Goal: Task Accomplishment & Management: Use online tool/utility

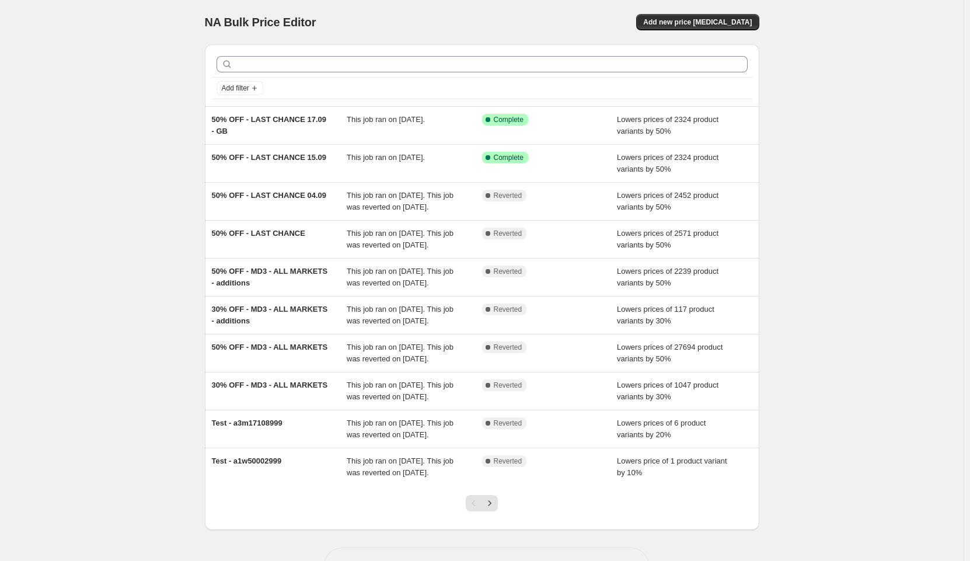
click at [525, 32] on div "NA Bulk Price Editor. This page is ready NA Bulk Price Editor Add new price [ME…" at bounding box center [482, 22] width 554 height 44
click at [823, 154] on div "NA Bulk Price Editor. This page is ready NA Bulk Price Editor Add new price [ME…" at bounding box center [481, 300] width 963 height 601
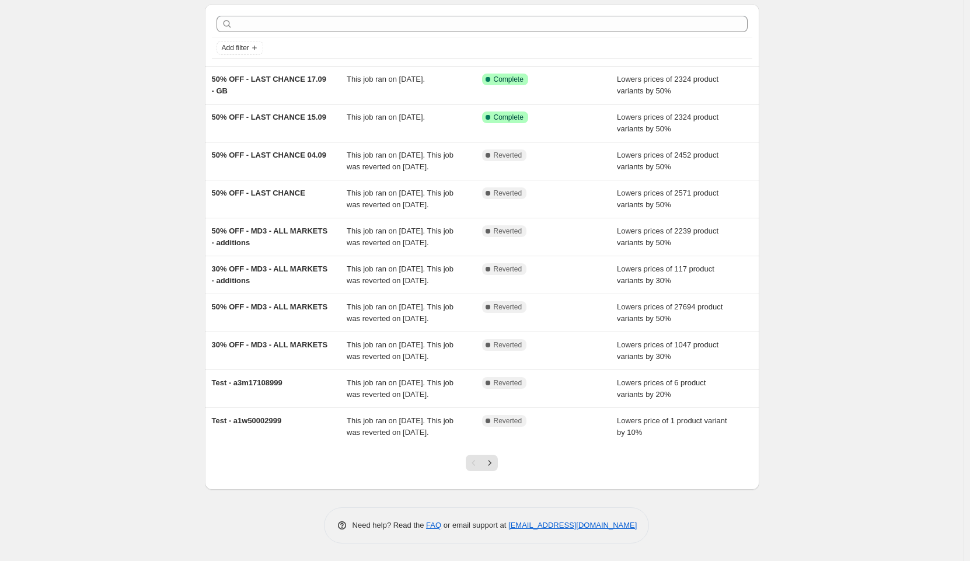
click at [826, 209] on div "NA Bulk Price Editor. This page is ready NA Bulk Price Editor Add new price [ME…" at bounding box center [481, 260] width 963 height 601
click at [176, 181] on div "NA Bulk Price Editor. This page is ready NA Bulk Price Editor Add new price [ME…" at bounding box center [481, 260] width 963 height 601
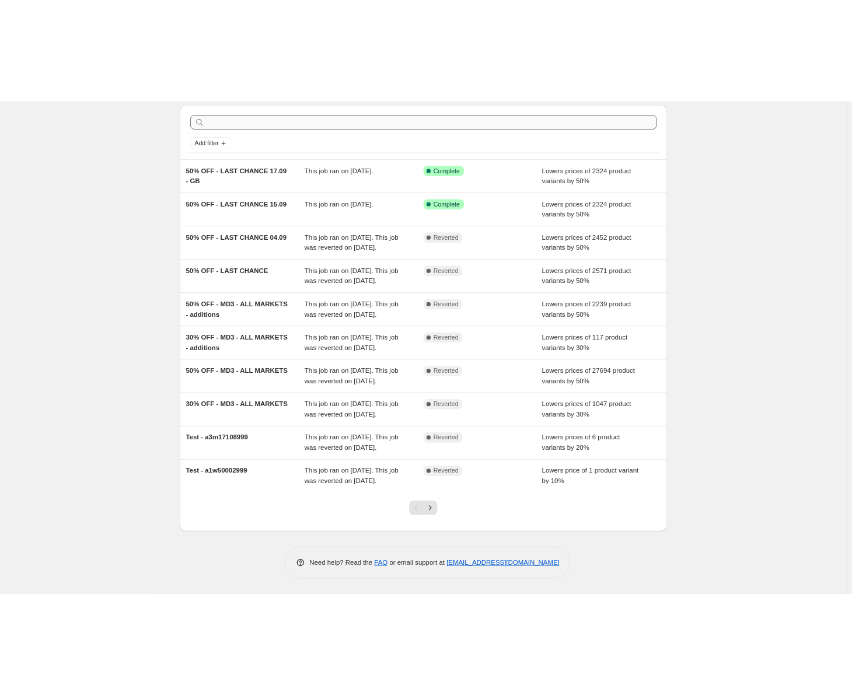
scroll to position [0, 0]
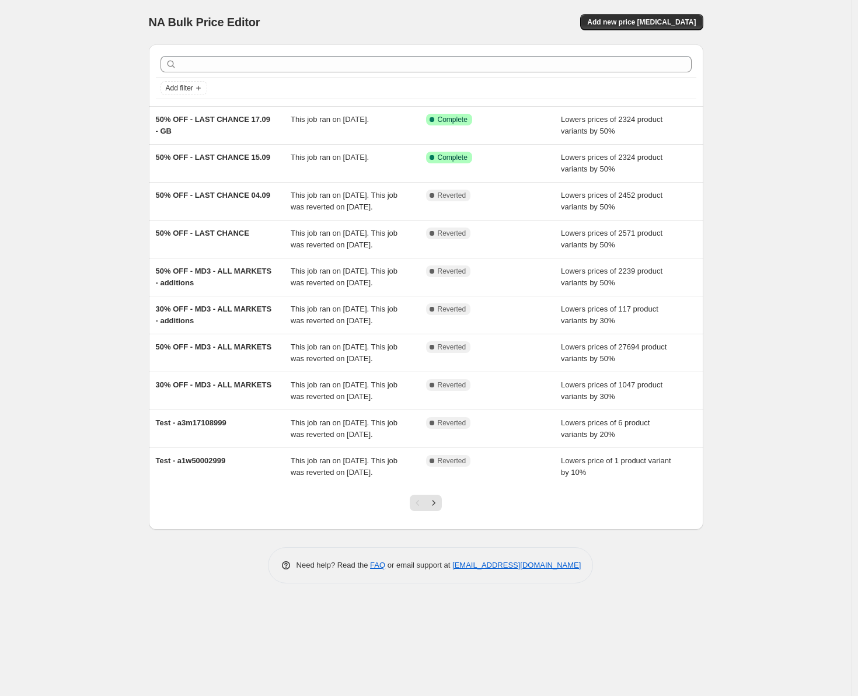
click at [122, 113] on div "NA Bulk Price Editor. This page is ready NA Bulk Price Editor Add new price [ME…" at bounding box center [425, 348] width 851 height 696
click at [126, 105] on div "NA Bulk Price Editor. This page is ready NA Bulk Price Editor Add new price [ME…" at bounding box center [425, 348] width 851 height 696
click at [318, 24] on div "NA Bulk Price Editor" at bounding box center [282, 22] width 267 height 16
click at [201, 20] on span "NA Bulk Price Editor" at bounding box center [204, 22] width 111 height 13
drag, startPoint x: 141, startPoint y: 22, endPoint x: 264, endPoint y: 18, distance: 122.6
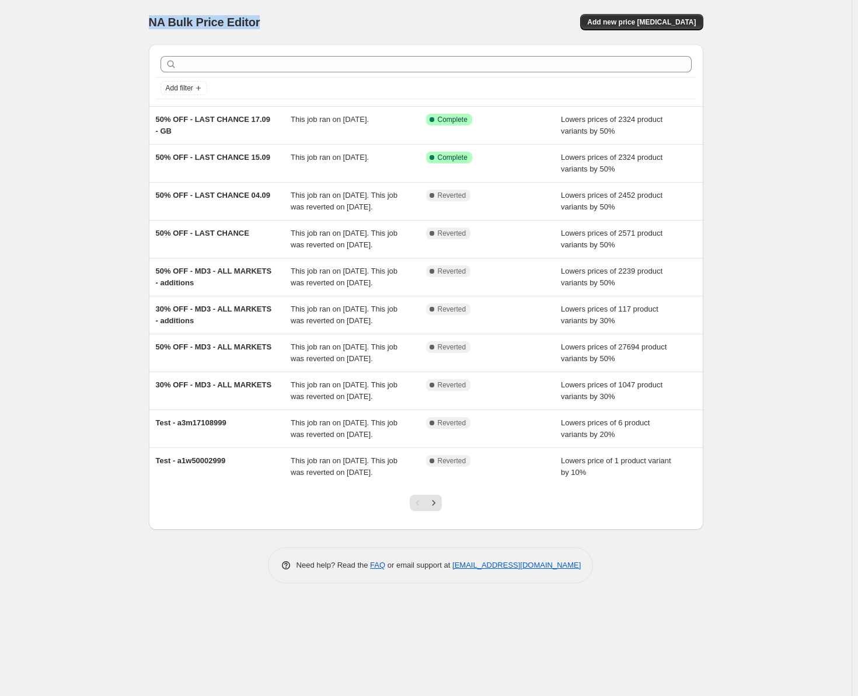
click at [264, 18] on div "NA Bulk Price Editor. This page is ready NA Bulk Price Editor Add new price [ME…" at bounding box center [426, 300] width 582 height 601
click at [264, 18] on div "NA Bulk Price Editor" at bounding box center [282, 22] width 267 height 16
drag, startPoint x: 261, startPoint y: 19, endPoint x: 140, endPoint y: 22, distance: 120.8
click at [140, 22] on div "NA Bulk Price Editor. This page is ready NA Bulk Price Editor Add new price [ME…" at bounding box center [426, 300] width 582 height 601
